Goal: Find specific page/section: Find specific page/section

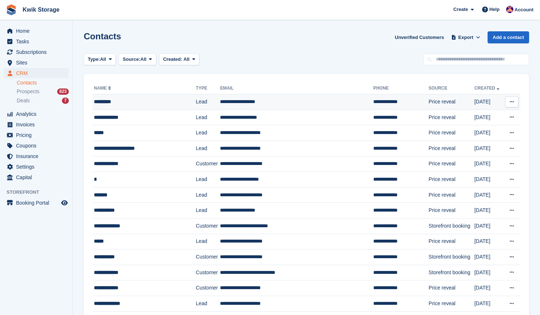
click at [161, 103] on div "*********" at bounding box center [140, 102] width 93 height 8
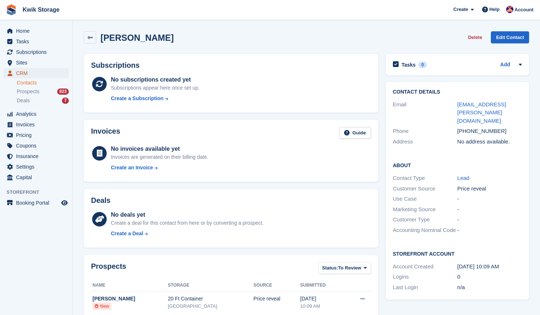
click at [60, 72] on link "CRM" at bounding box center [36, 73] width 65 height 10
